Goal: Communication & Community: Answer question/provide support

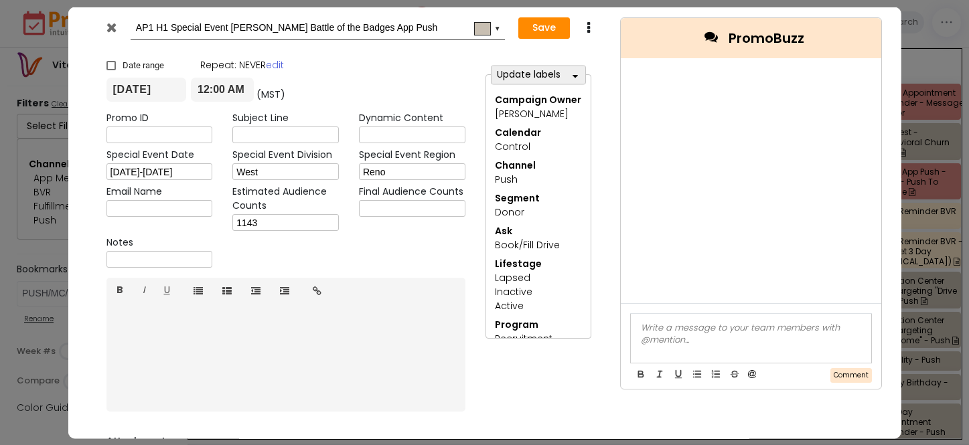
select select "278"
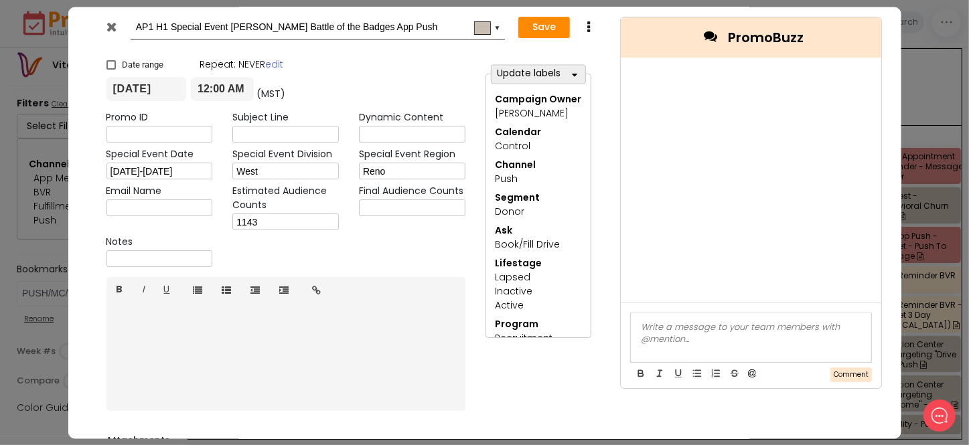
click at [106, 24] on icon at bounding box center [111, 26] width 10 height 13
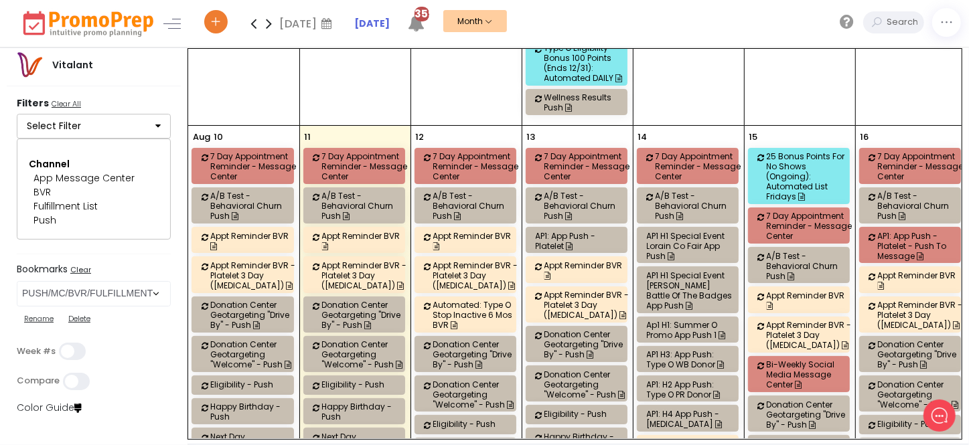
click at [694, 409] on div "AP1: H4 App Push - [MEDICAL_DATA]" at bounding box center [690, 419] width 86 height 20
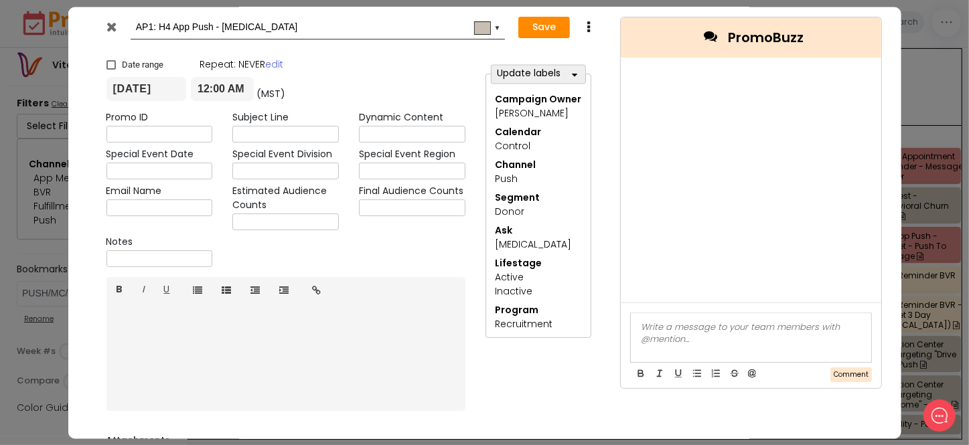
click at [110, 27] on icon at bounding box center [111, 26] width 10 height 13
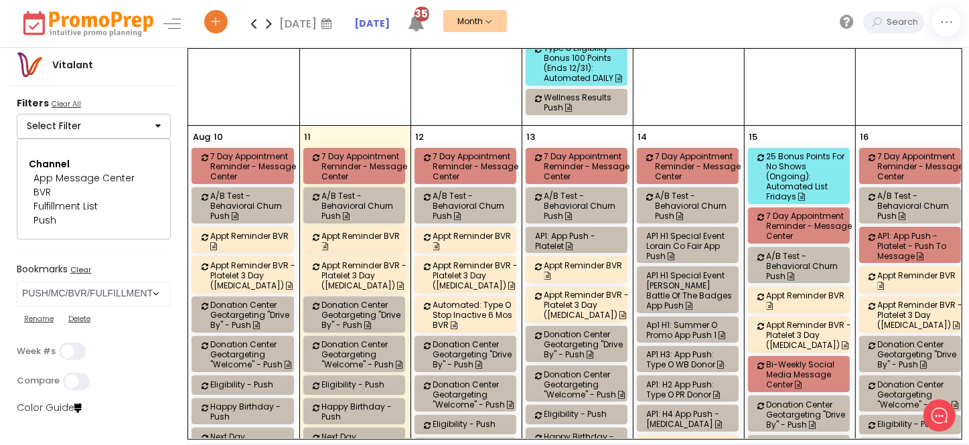
click at [677, 320] on div "Ap1 H1: Summer O Promo App Push 1" at bounding box center [690, 330] width 86 height 20
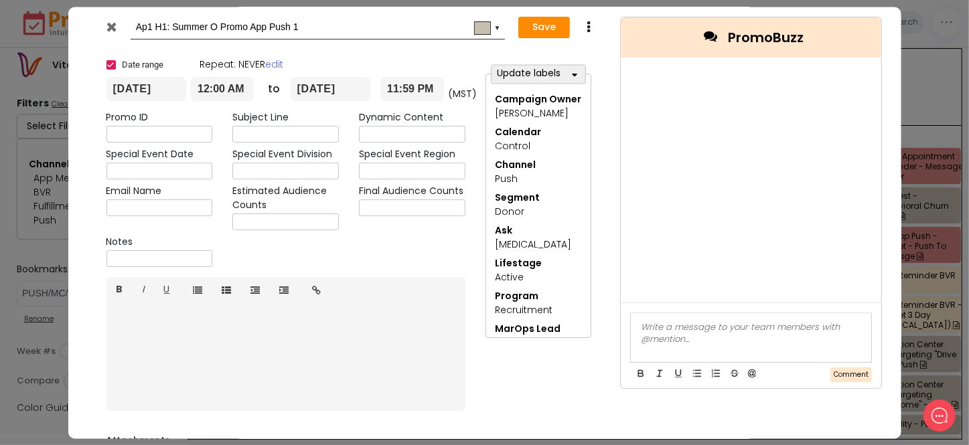
click at [110, 23] on icon at bounding box center [111, 26] width 10 height 13
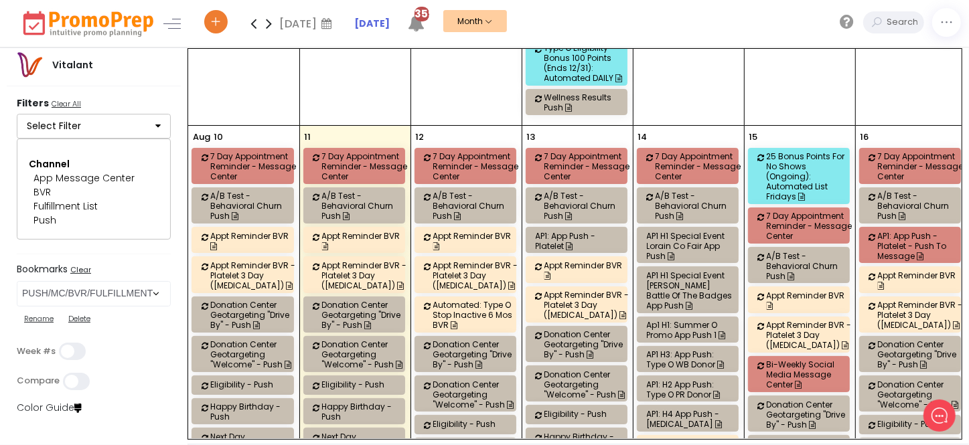
scroll to position [2069, 0]
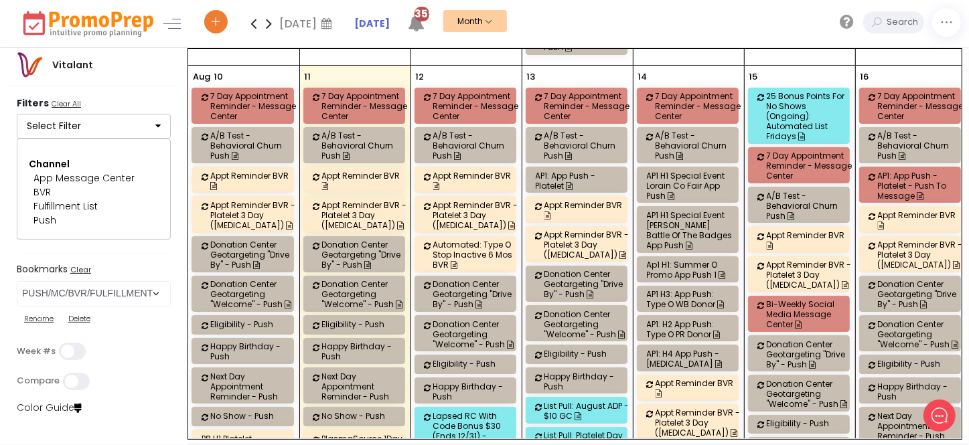
click at [674, 289] on div "AP1 H3: App Push: Type O WB Donor" at bounding box center [690, 299] width 86 height 20
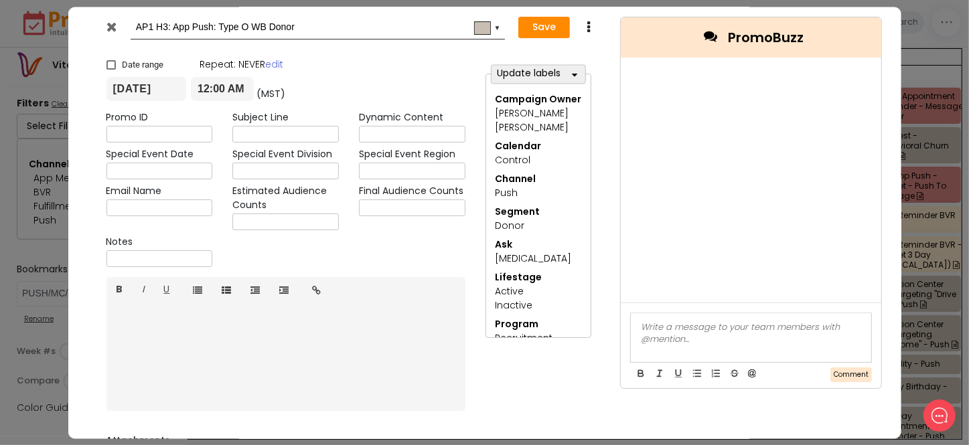
click at [114, 27] on icon at bounding box center [111, 26] width 10 height 13
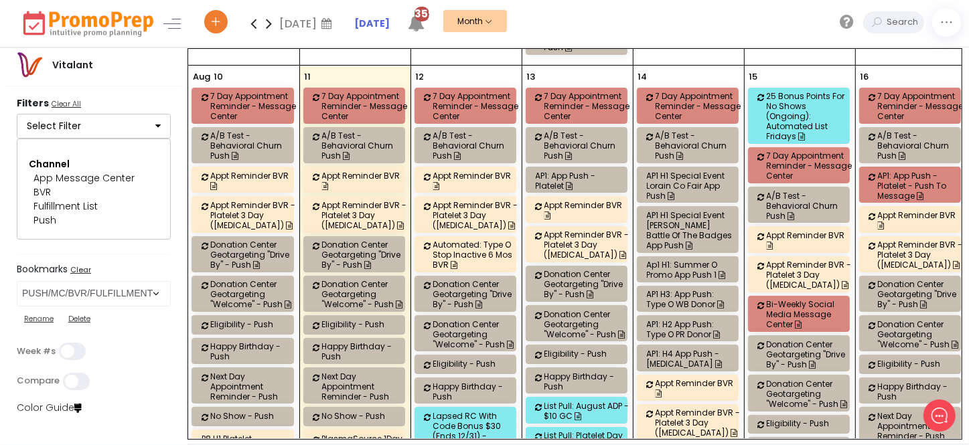
click at [703, 319] on div "AP1: H2 App Push: Type O PR Donor" at bounding box center [690, 329] width 86 height 20
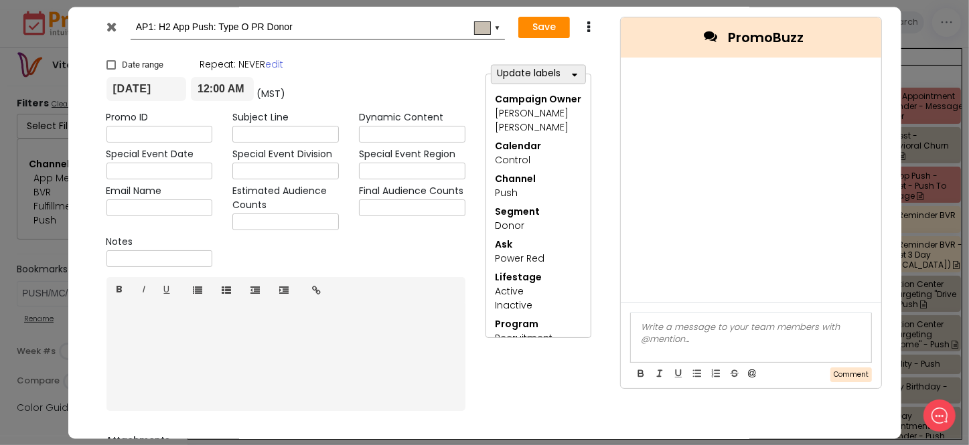
click at [115, 26] on icon at bounding box center [111, 26] width 10 height 13
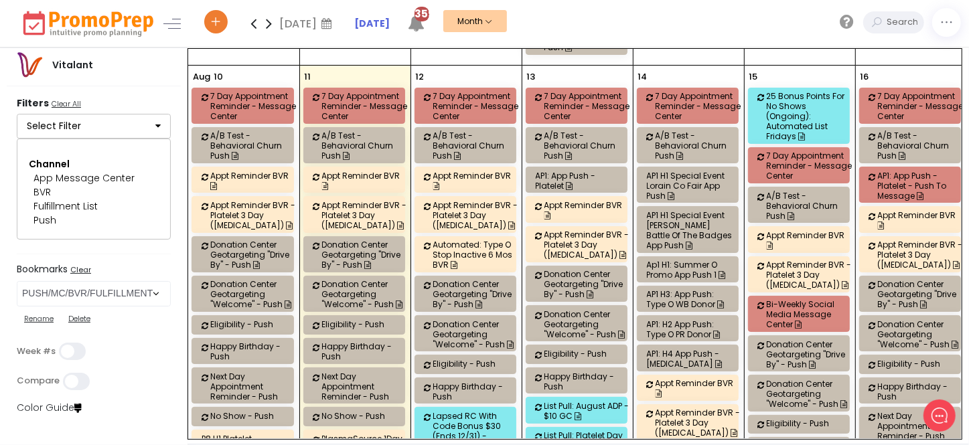
click at [662, 349] on div "AP1: H4 App Push - [MEDICAL_DATA]" at bounding box center [690, 359] width 86 height 20
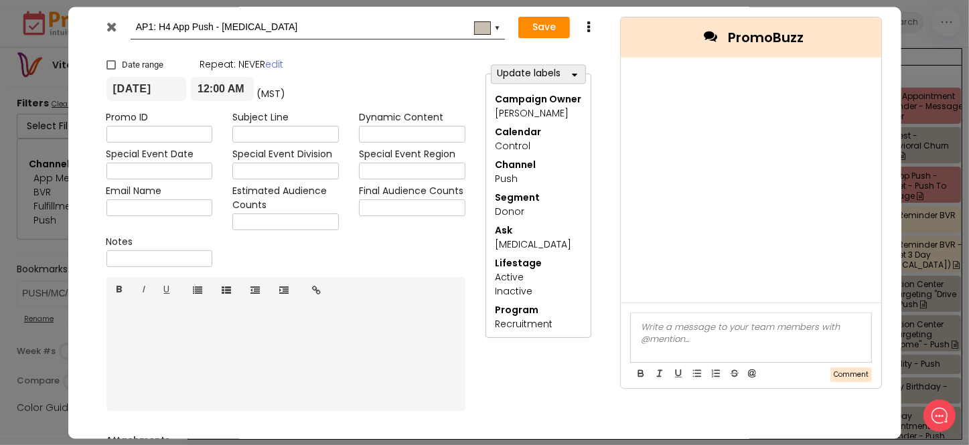
click at [117, 30] on div at bounding box center [113, 30] width 34 height 20
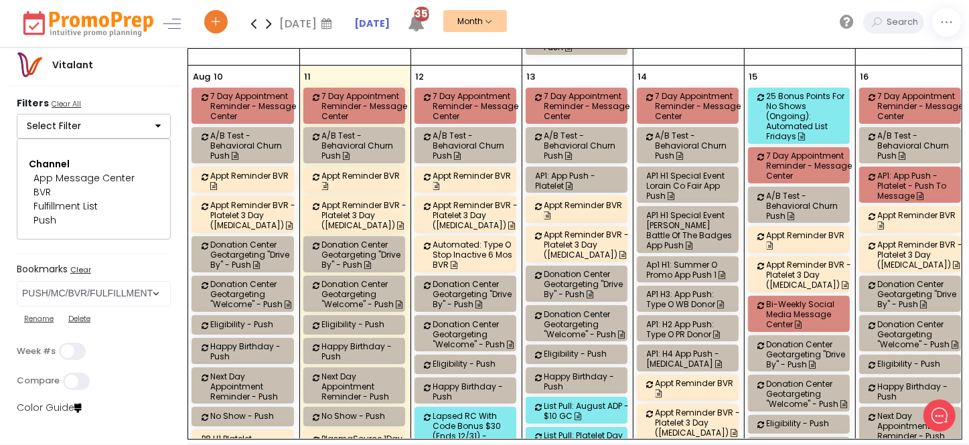
click at [682, 289] on div "AP1 H3: App Push: Type O WB Donor" at bounding box center [690, 299] width 86 height 20
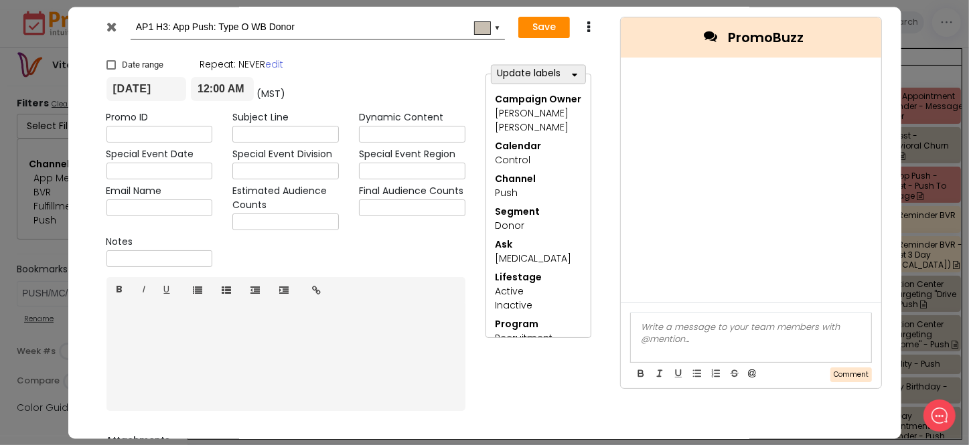
click at [112, 27] on icon at bounding box center [111, 26] width 10 height 13
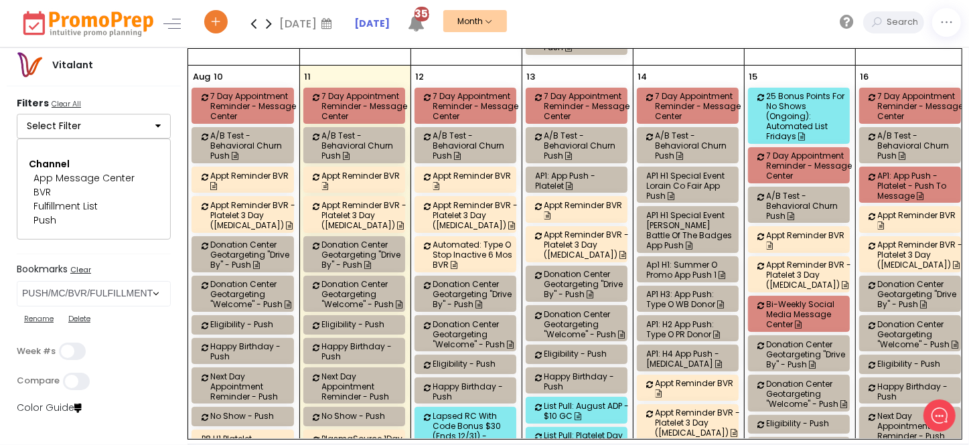
click at [694, 319] on div "AP1: H2 App Push: Type O PR Donor" at bounding box center [690, 329] width 86 height 20
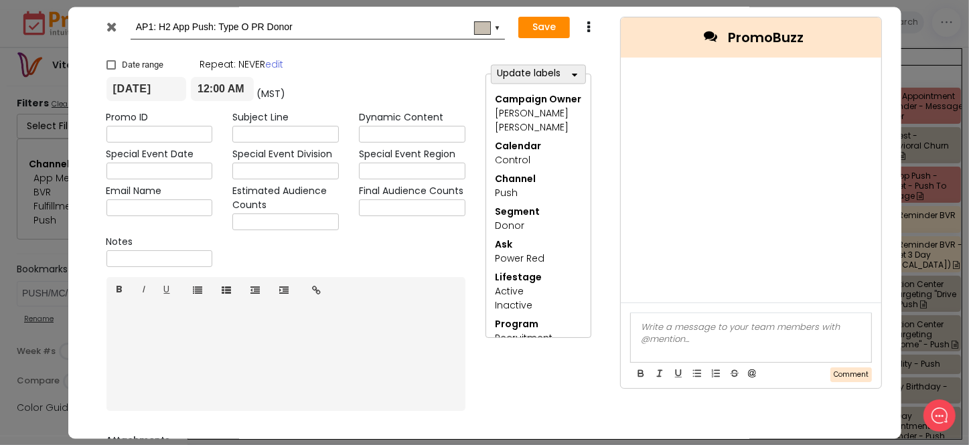
click at [115, 24] on icon at bounding box center [111, 26] width 10 height 13
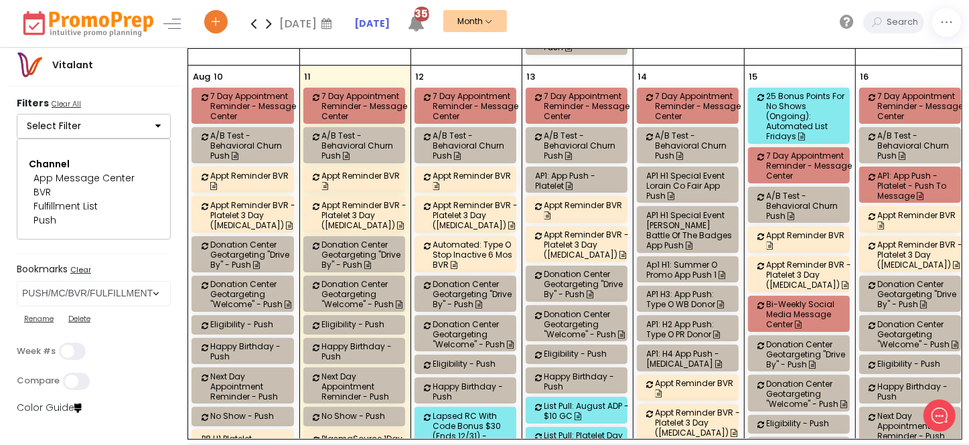
click at [658, 260] on div "Ap1 H1: Summer O Promo App Push 1" at bounding box center [690, 270] width 86 height 20
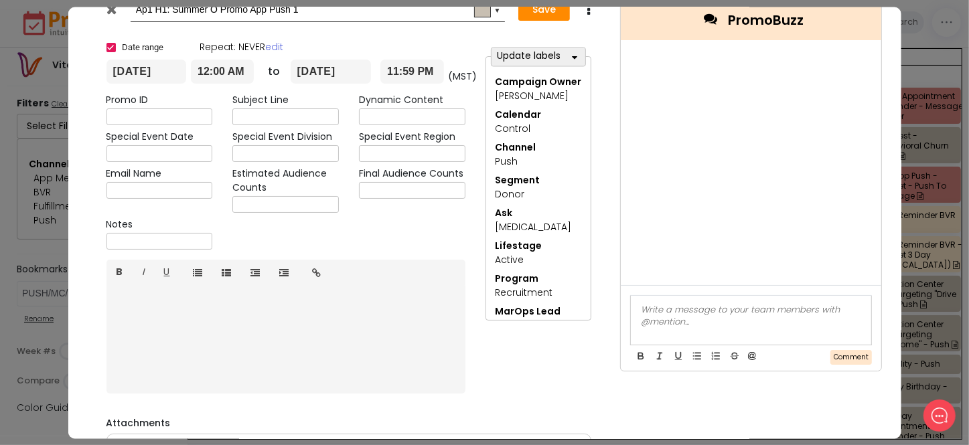
scroll to position [0, 0]
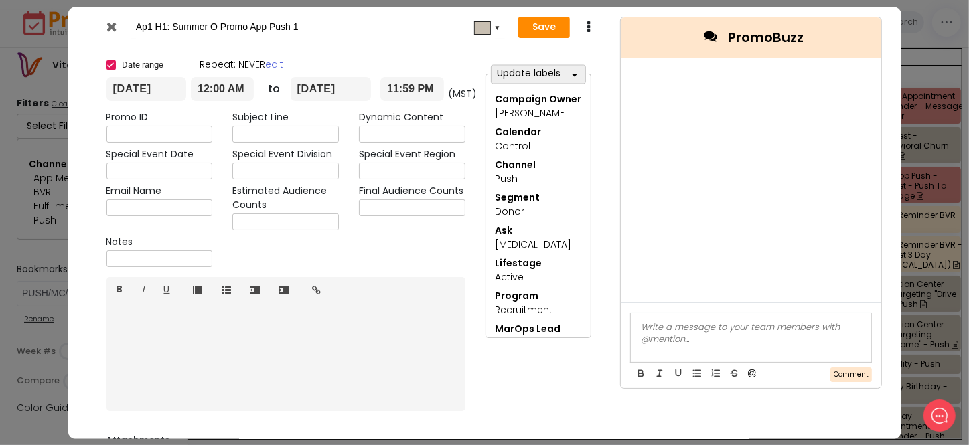
click at [115, 27] on icon at bounding box center [111, 26] width 10 height 13
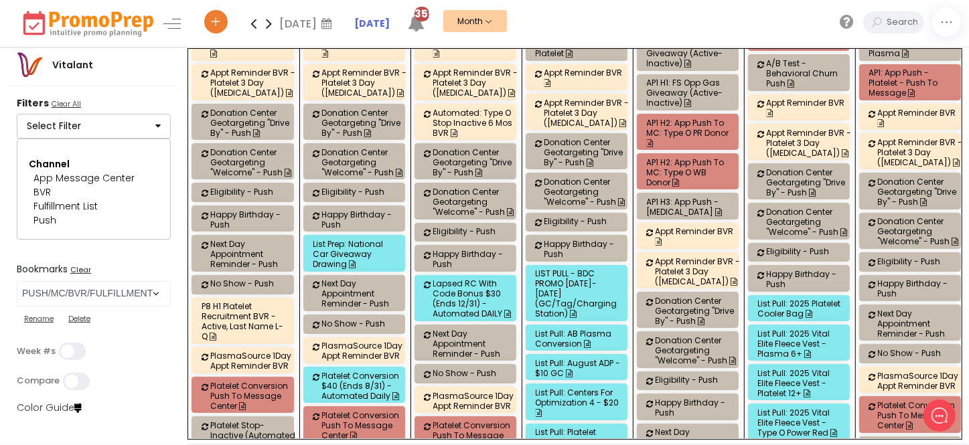
scroll to position [974, 0]
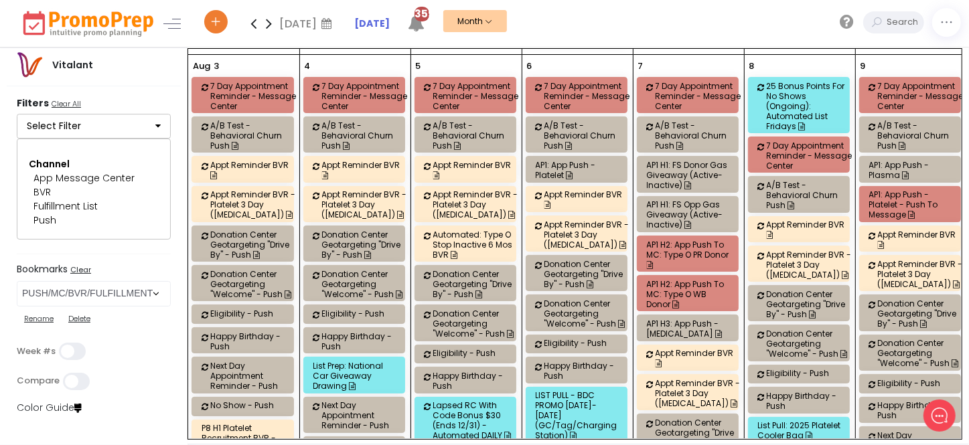
click at [696, 279] on div "AP1 H2: App Push to MC: Type O WB Donor" at bounding box center [690, 294] width 86 height 30
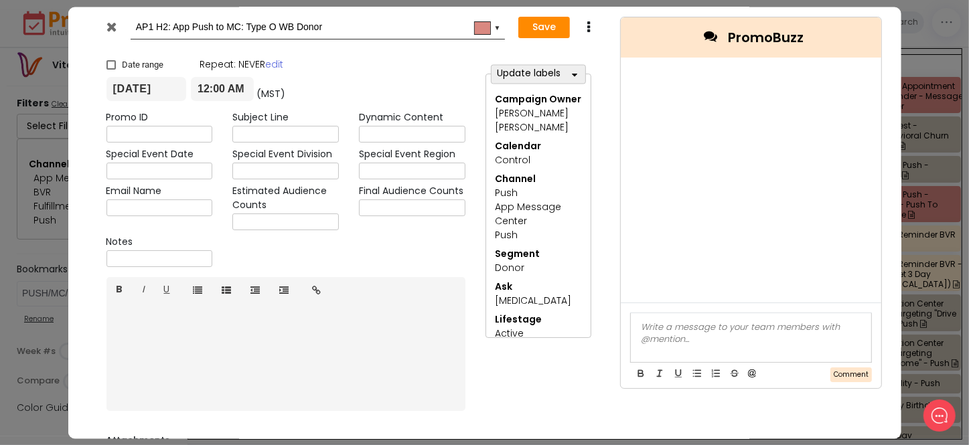
click at [112, 30] on icon at bounding box center [111, 26] width 10 height 13
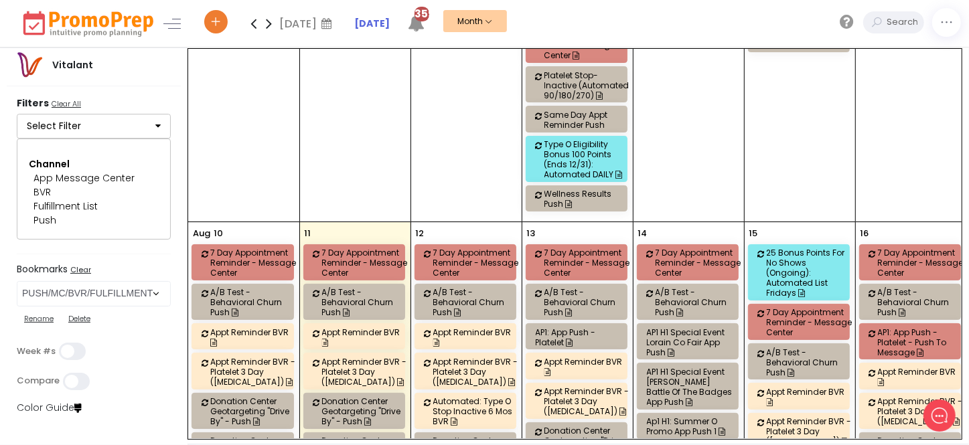
scroll to position [2009, 0]
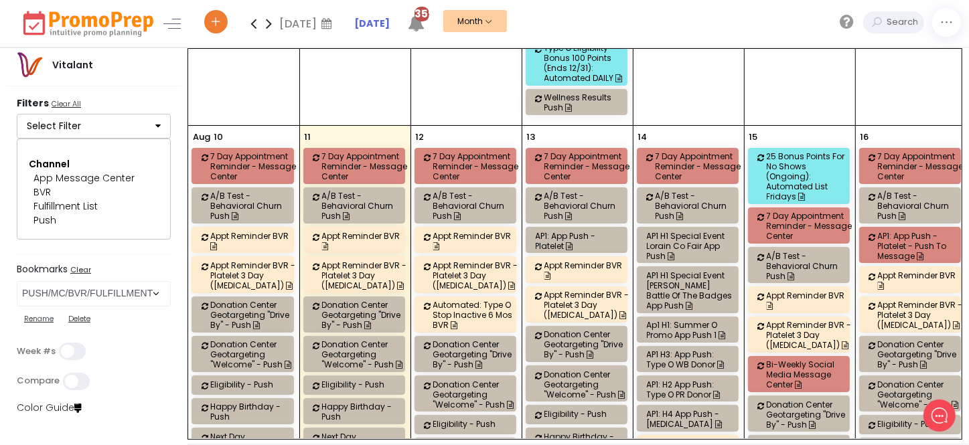
click at [676, 320] on div "Ap1 H1: Summer O Promo App Push 1" at bounding box center [690, 330] width 86 height 20
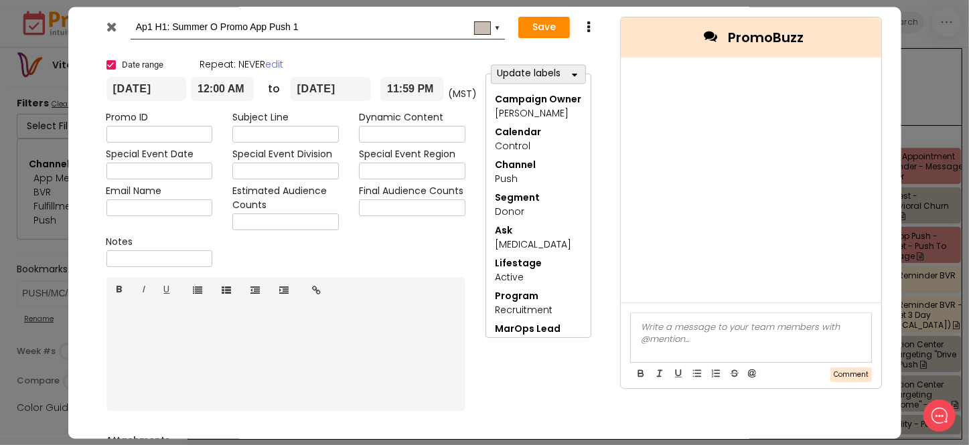
click at [114, 23] on icon at bounding box center [111, 26] width 10 height 13
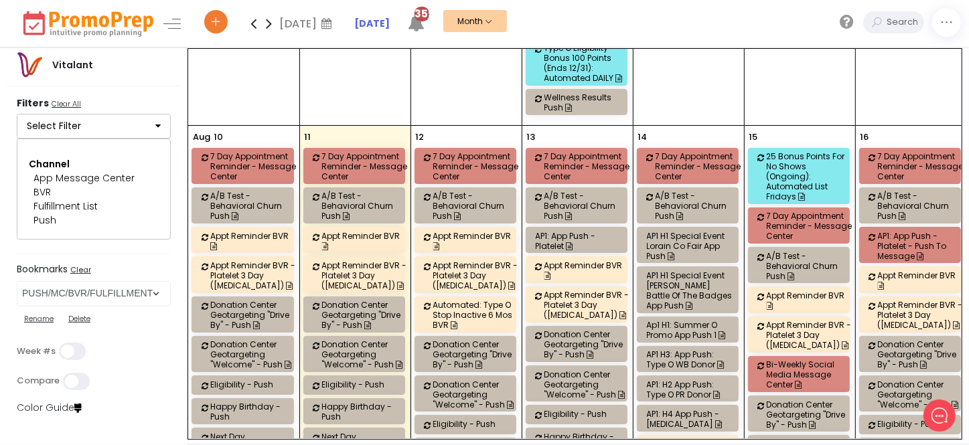
click at [702, 231] on div "AP1 H1 Special Event Lorain Co Fair App Push" at bounding box center [690, 246] width 86 height 30
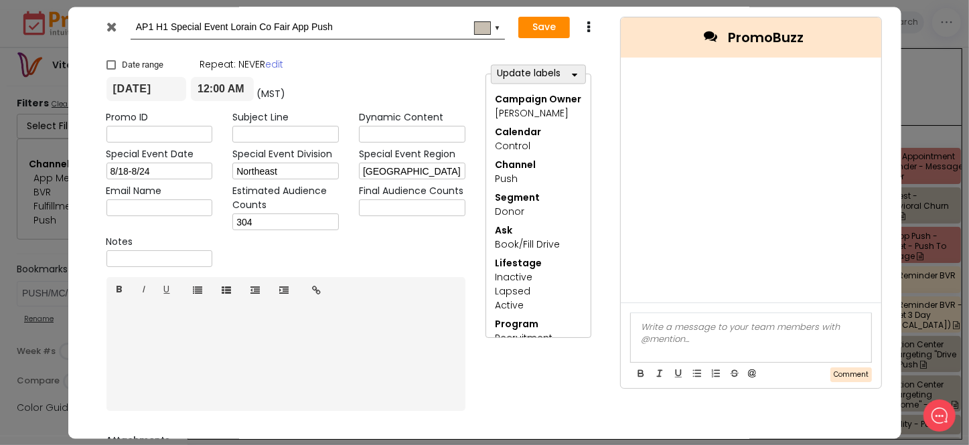
click at [107, 26] on icon at bounding box center [111, 26] width 10 height 13
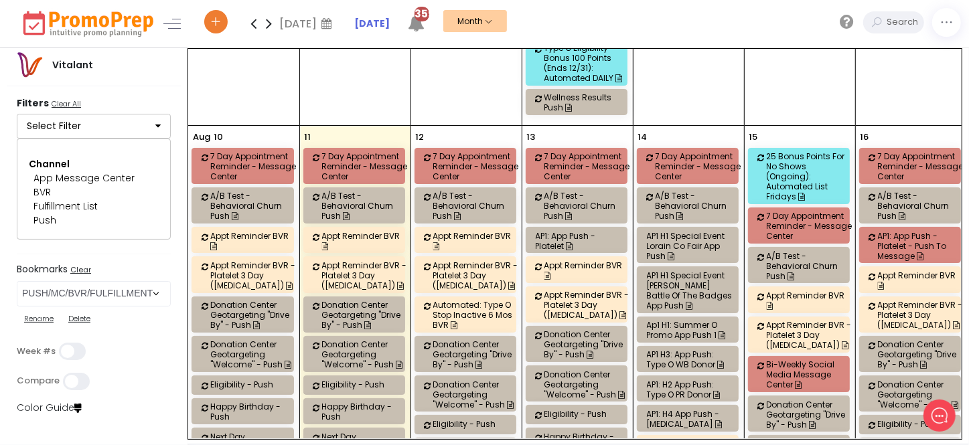
click at [671, 271] on div "AP1 H1 Special Event [PERSON_NAME] Battle of the Badges App Push" at bounding box center [690, 291] width 86 height 40
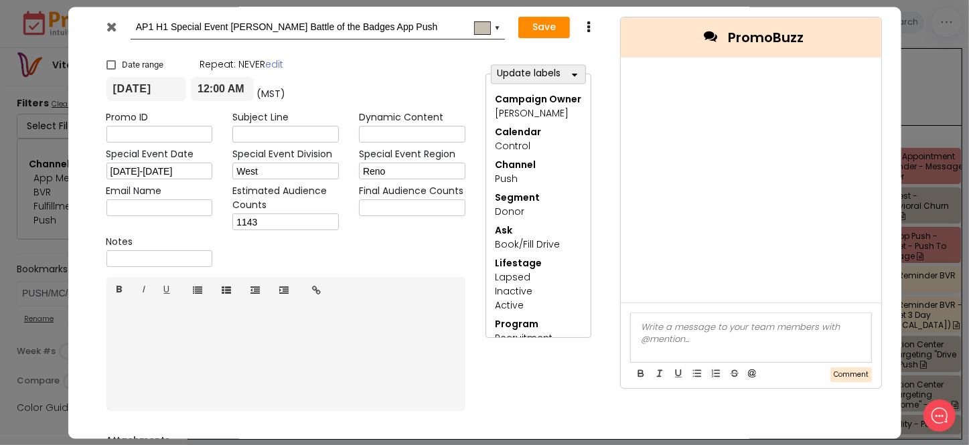
drag, startPoint x: 114, startPoint y: 25, endPoint x: 114, endPoint y: 33, distance: 8.7
click at [112, 25] on icon at bounding box center [111, 26] width 10 height 13
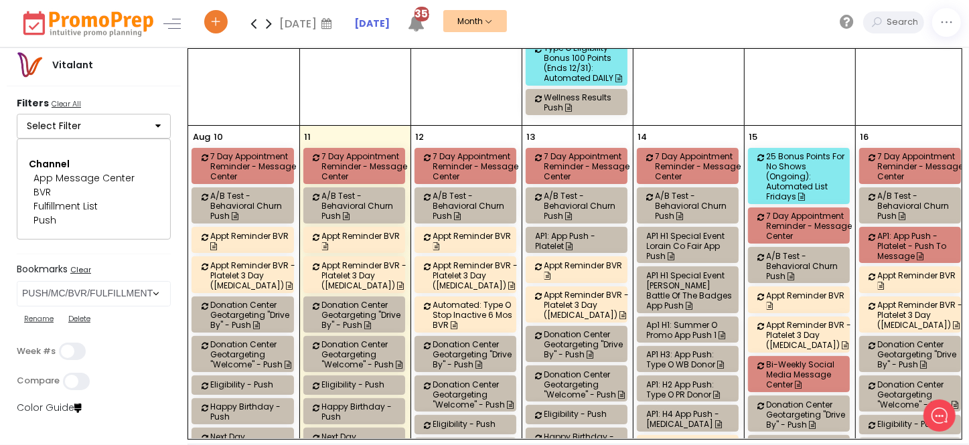
click at [713, 231] on div "AP1 H1 Special Event Lorain Co Fair App Push" at bounding box center [690, 246] width 86 height 30
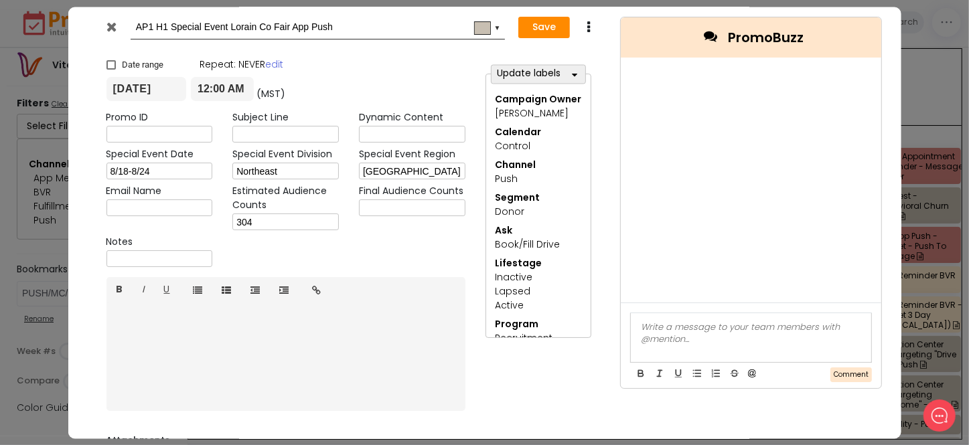
click at [110, 25] on icon at bounding box center [111, 26] width 10 height 13
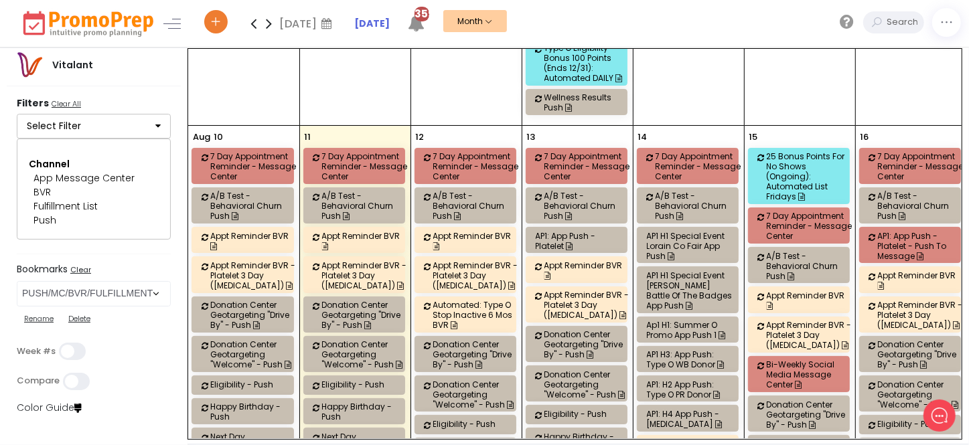
click at [676, 320] on div "Ap1 H1: Summer O Promo App Push 1" at bounding box center [690, 330] width 86 height 20
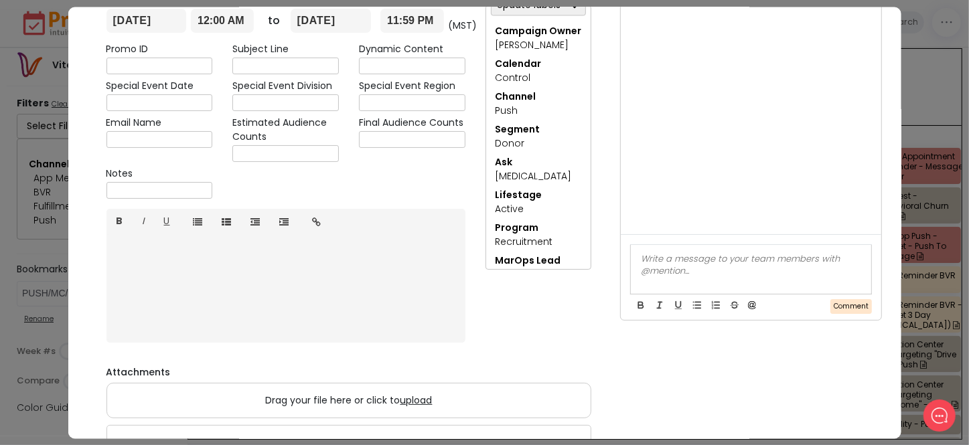
scroll to position [121, 0]
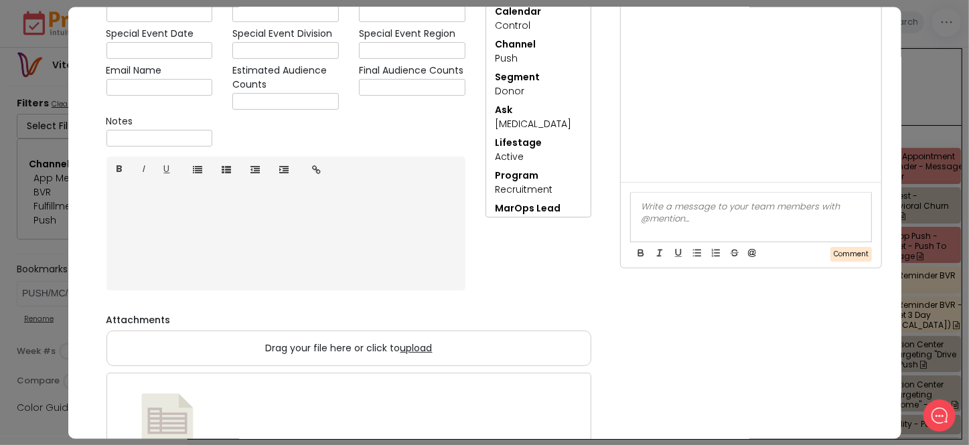
click at [518, 277] on div "Update labels Campaign Owner Select All Clear All 3 [PERSON_NAME] [PERSON_NAME]…" at bounding box center [538, 112] width 127 height 368
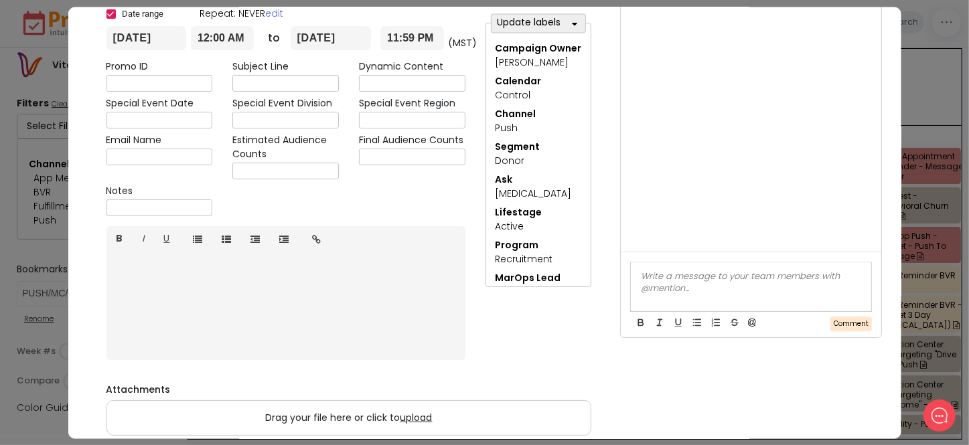
scroll to position [0, 0]
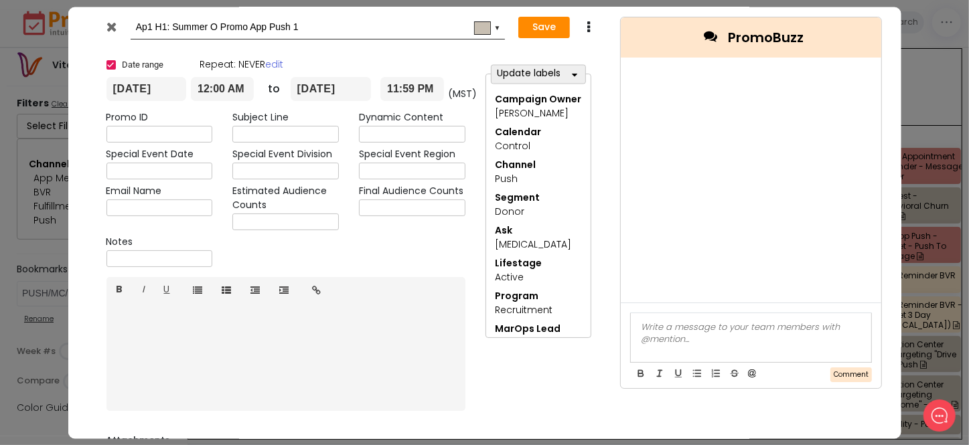
click at [109, 33] on icon at bounding box center [111, 26] width 10 height 13
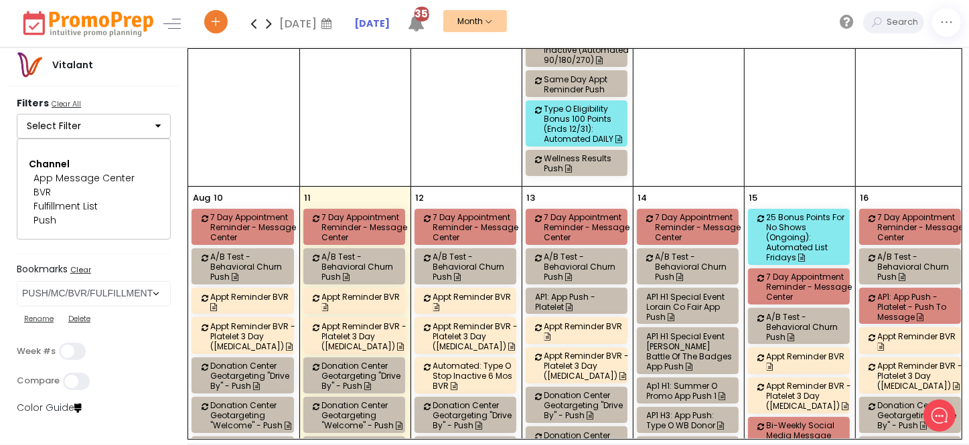
scroll to position [2069, 0]
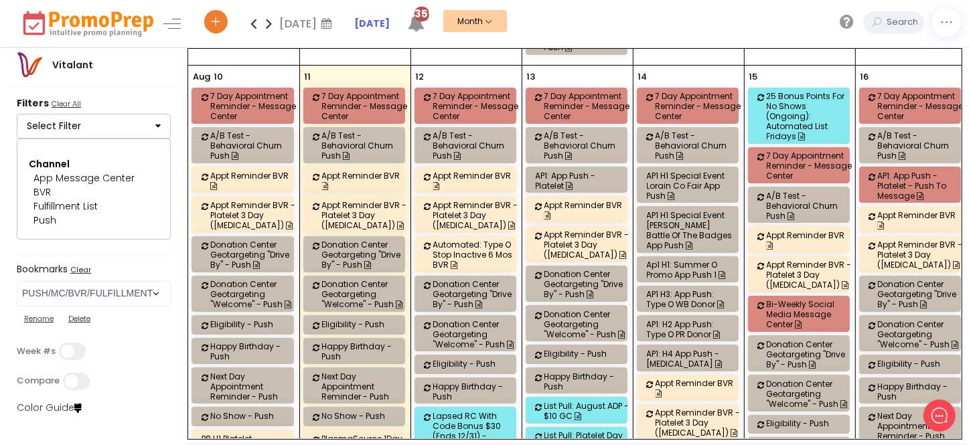
click at [693, 260] on div "Ap1 H1: Summer O Promo App Push 1" at bounding box center [690, 270] width 86 height 20
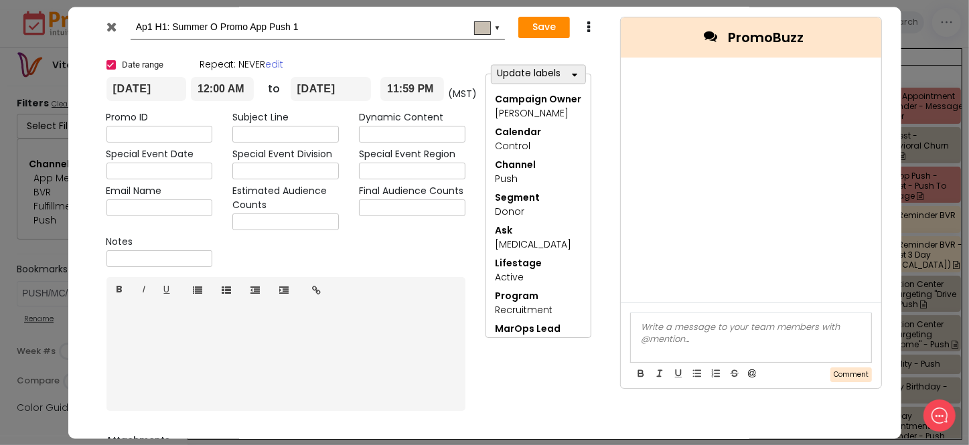
click at [748, 372] on icon "button" at bounding box center [752, 374] width 8 height 8
click at [709, 362] on li "[PERSON_NAME]" at bounding box center [696, 362] width 72 height 18
drag, startPoint x: 838, startPoint y: 328, endPoint x: 577, endPoint y: 329, distance: 260.5
click at [577, 329] on div "Ap1 H1: Summer O Promo App Push 1 #c8bfb2 ▼ Save Duplicate Delete × Date range …" at bounding box center [484, 335] width 833 height 656
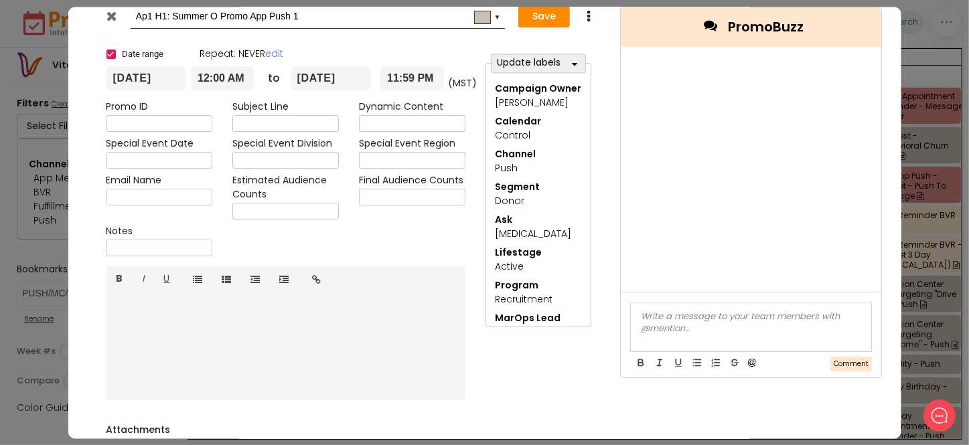
scroll to position [0, 0]
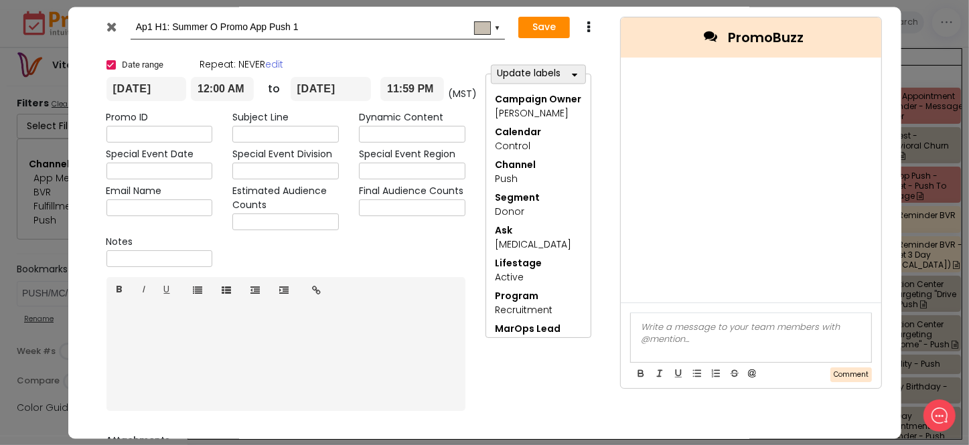
click at [644, 325] on div at bounding box center [751, 327] width 220 height 12
click at [665, 355] on li "[PERSON_NAME]" at bounding box center [696, 362] width 72 height 18
click at [715, 339] on div "﻿ [PERSON_NAME] ﻿ this should say [TECHNICAL_ID] instead of 2024, right?" at bounding box center [751, 333] width 220 height 25
click at [699, 339] on div "﻿ [PERSON_NAME] ﻿ this should say [TECHNICAL_ID] instead of 2024, right? and ga…" at bounding box center [751, 339] width 220 height 37
click at [791, 330] on div "﻿ [PERSON_NAME] ﻿ this should say [TECHNICAL_ID] instead of 2024, right? " and …" at bounding box center [751, 339] width 220 height 37
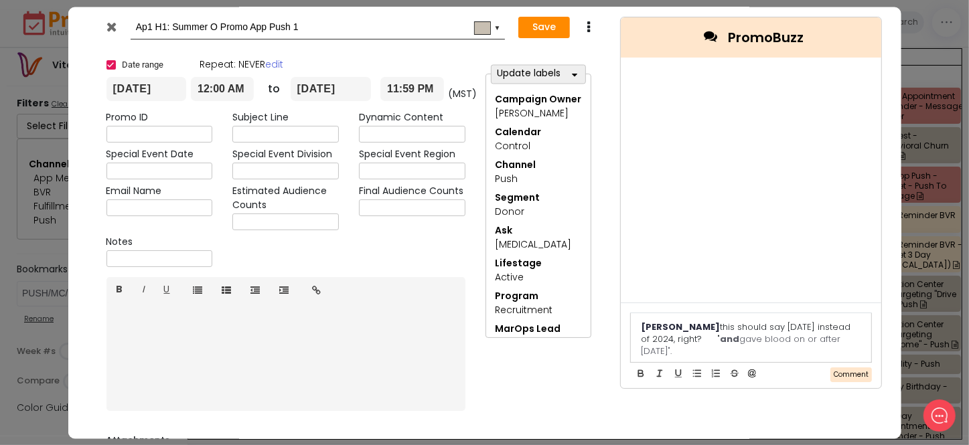
click at [700, 340] on div "﻿ [PERSON_NAME] ﻿ this should say [DATE] instead of 2024, right? " and gave blo…" at bounding box center [751, 339] width 220 height 37
click at [852, 372] on button "Comment" at bounding box center [851, 375] width 42 height 15
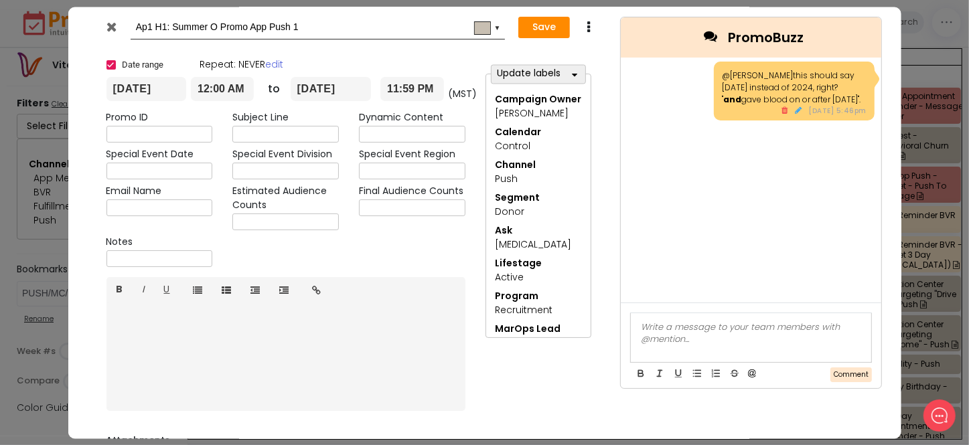
click at [112, 27] on icon at bounding box center [111, 26] width 10 height 13
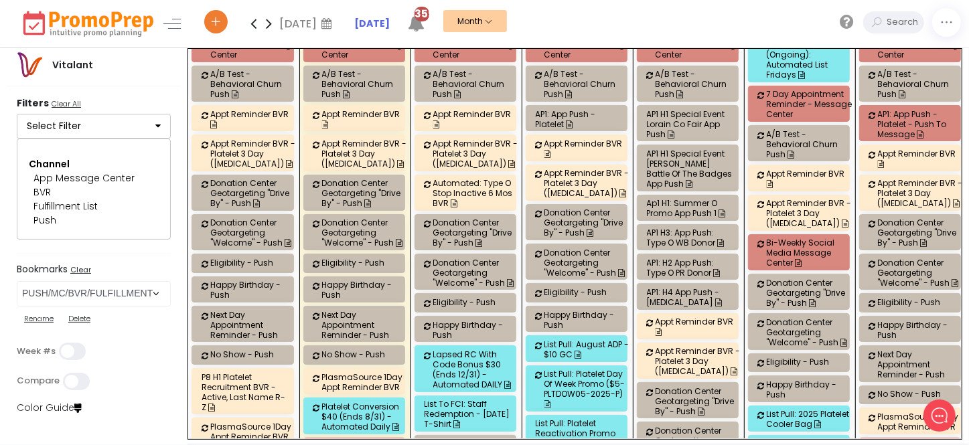
scroll to position [2130, 0]
click at [688, 228] on div "AP1 H3: App Push: Type O WB Donor" at bounding box center [690, 238] width 86 height 20
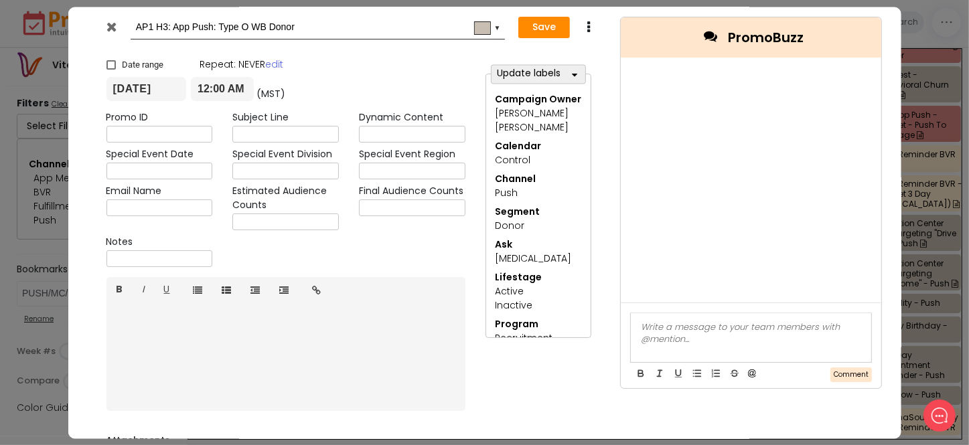
click at [112, 26] on icon at bounding box center [111, 26] width 10 height 13
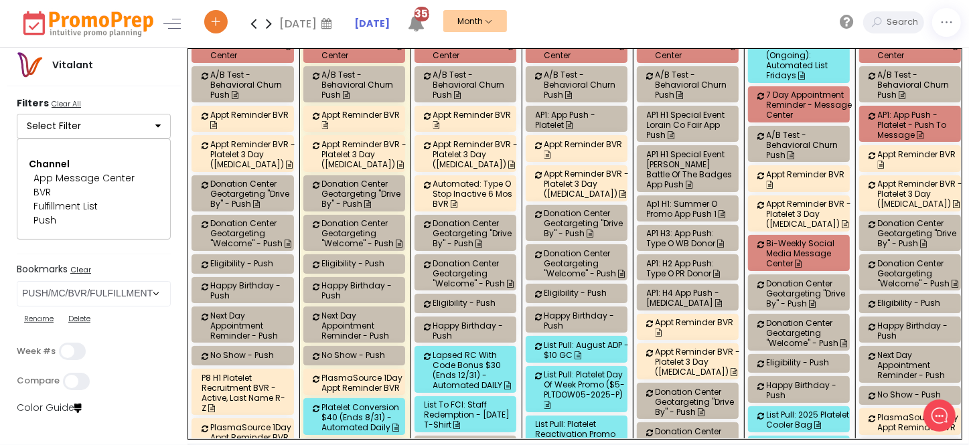
click at [662, 258] on div "AP1: H2 App Push: Type O PR Donor" at bounding box center [690, 268] width 86 height 20
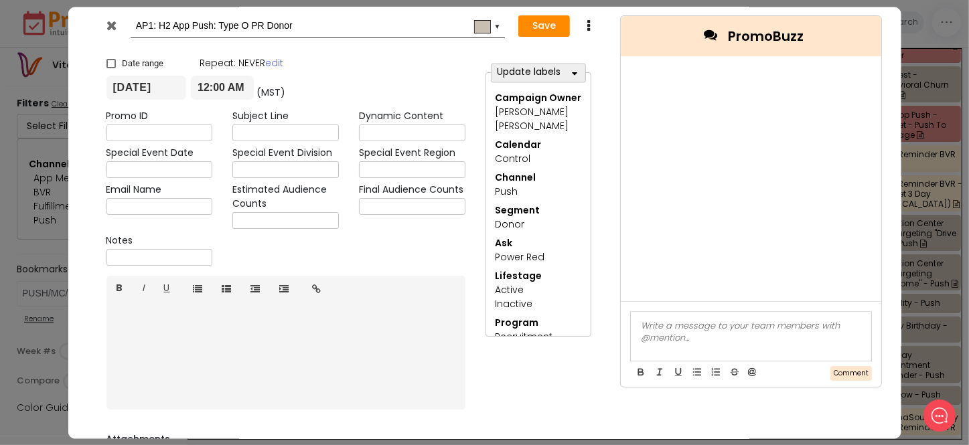
scroll to position [0, 0]
drag, startPoint x: 115, startPoint y: 27, endPoint x: 146, endPoint y: 48, distance: 37.1
click at [115, 27] on icon at bounding box center [111, 26] width 10 height 13
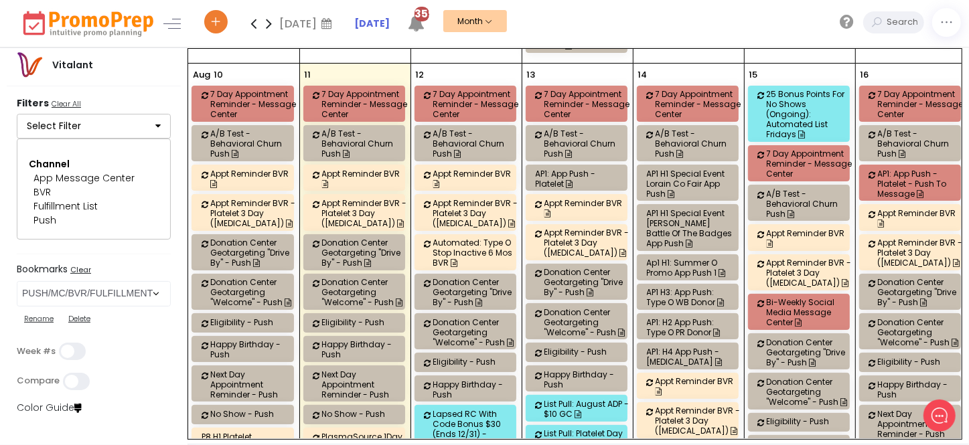
scroll to position [2069, 0]
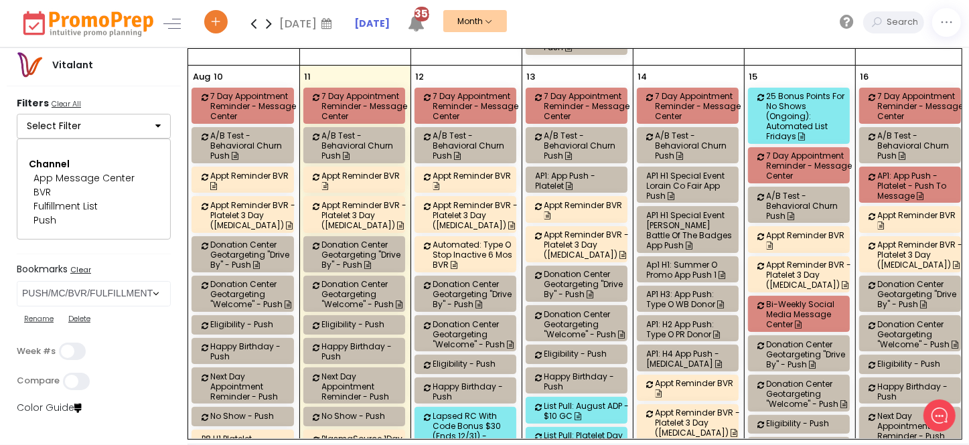
click at [670, 349] on div "AP1: H4 App Push - [MEDICAL_DATA]" at bounding box center [690, 359] width 86 height 20
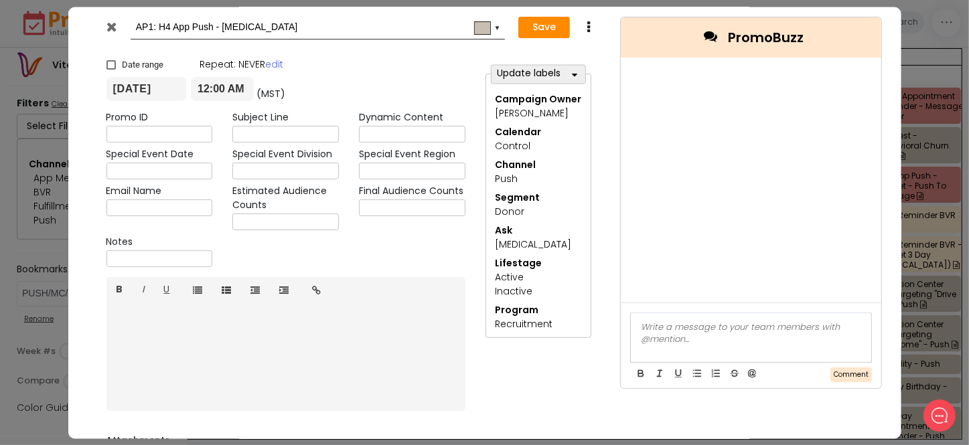
click at [111, 27] on icon at bounding box center [111, 26] width 10 height 13
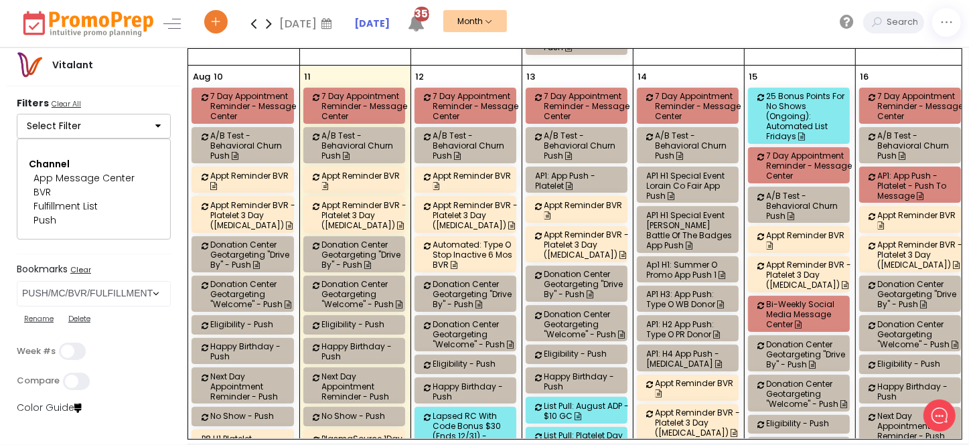
click at [680, 289] on div "AP1 H3: App Push: Type O WB Donor" at bounding box center [690, 299] width 86 height 20
